Goal: Task Accomplishment & Management: Use online tool/utility

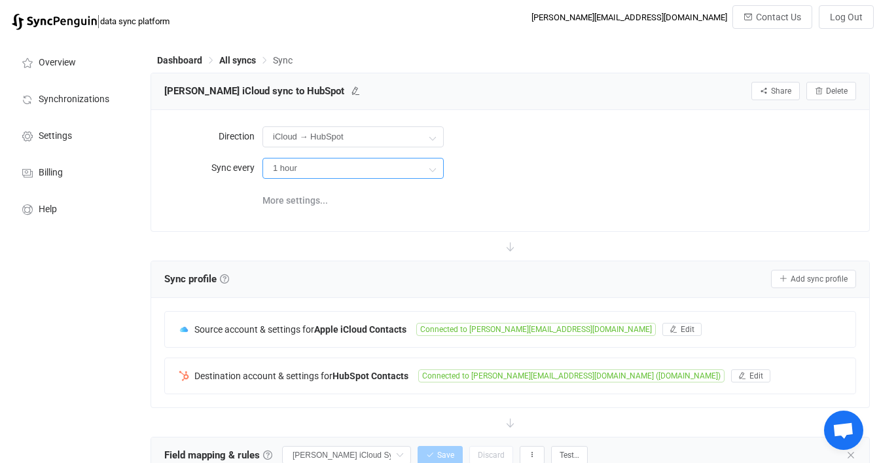
click at [379, 162] on input "1 hour" at bounding box center [352, 168] width 181 height 21
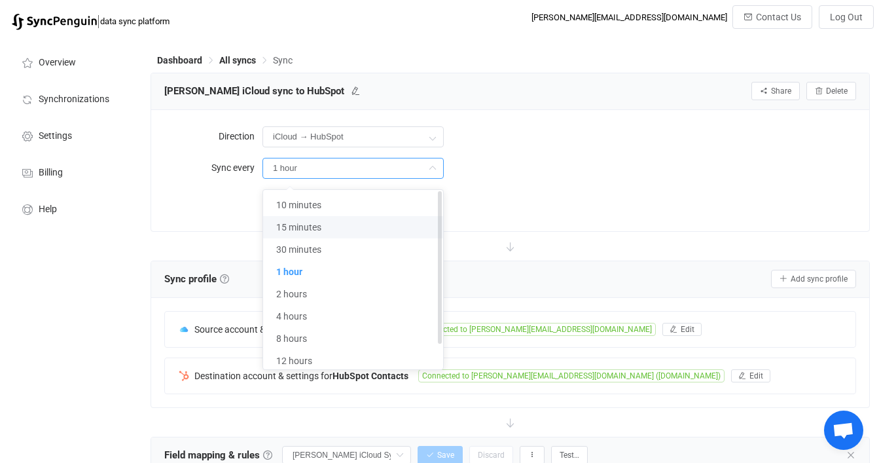
click at [347, 226] on li "15 minutes" at bounding box center [353, 227] width 180 height 22
type input "15 minutes"
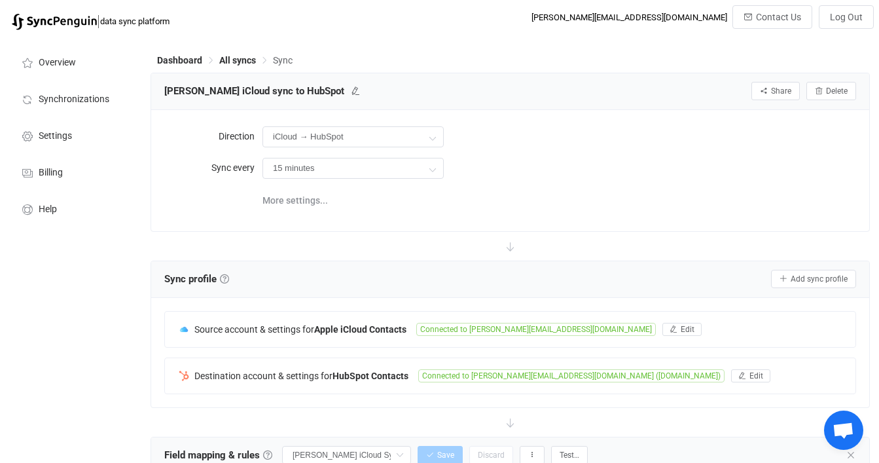
click at [535, 196] on div "More settings..." at bounding box center [558, 199] width 593 height 27
click at [241, 56] on span "All syncs" at bounding box center [237, 60] width 37 height 10
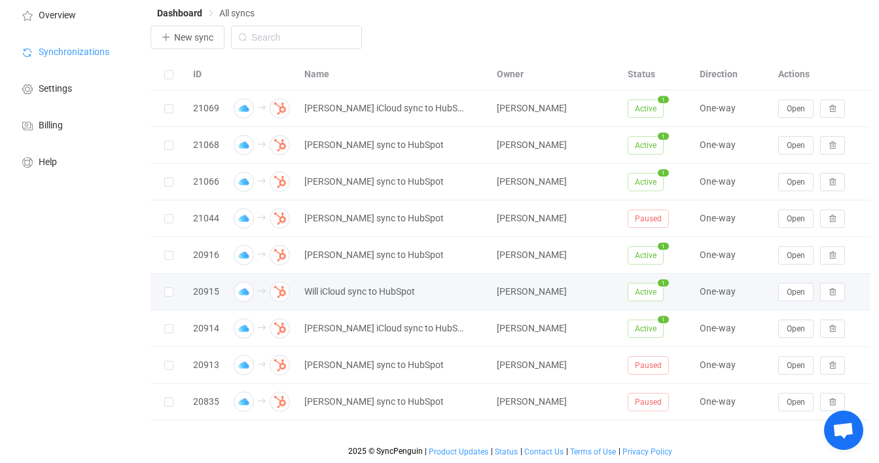
scroll to position [47, 0]
click at [789, 291] on span "Open" at bounding box center [796, 291] width 18 height 9
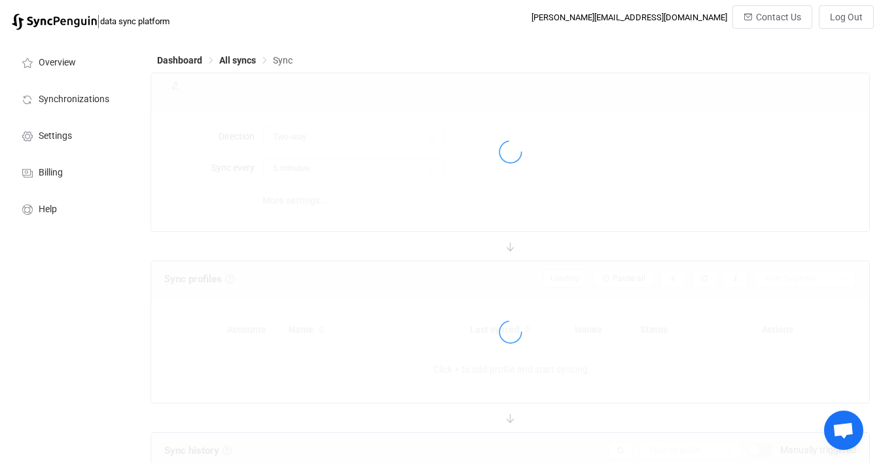
type input "iCloud → HubSpot"
type input "15 minutes"
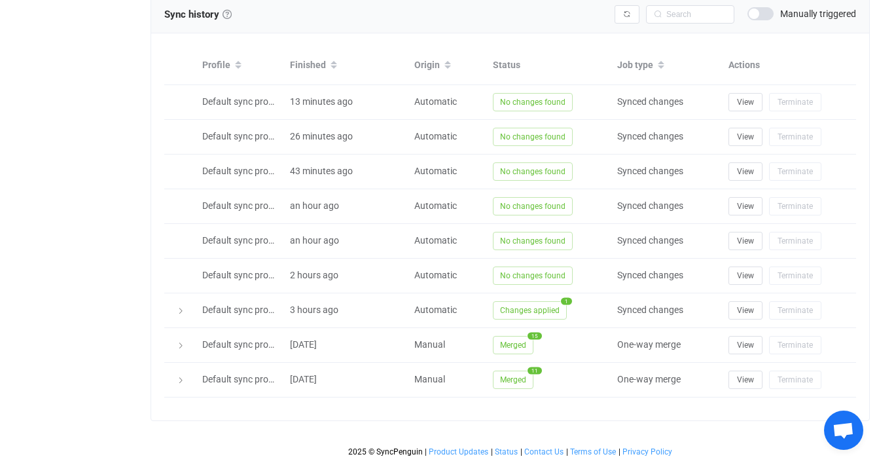
scroll to position [574, 0]
